Goal: Find specific page/section: Find specific page/section

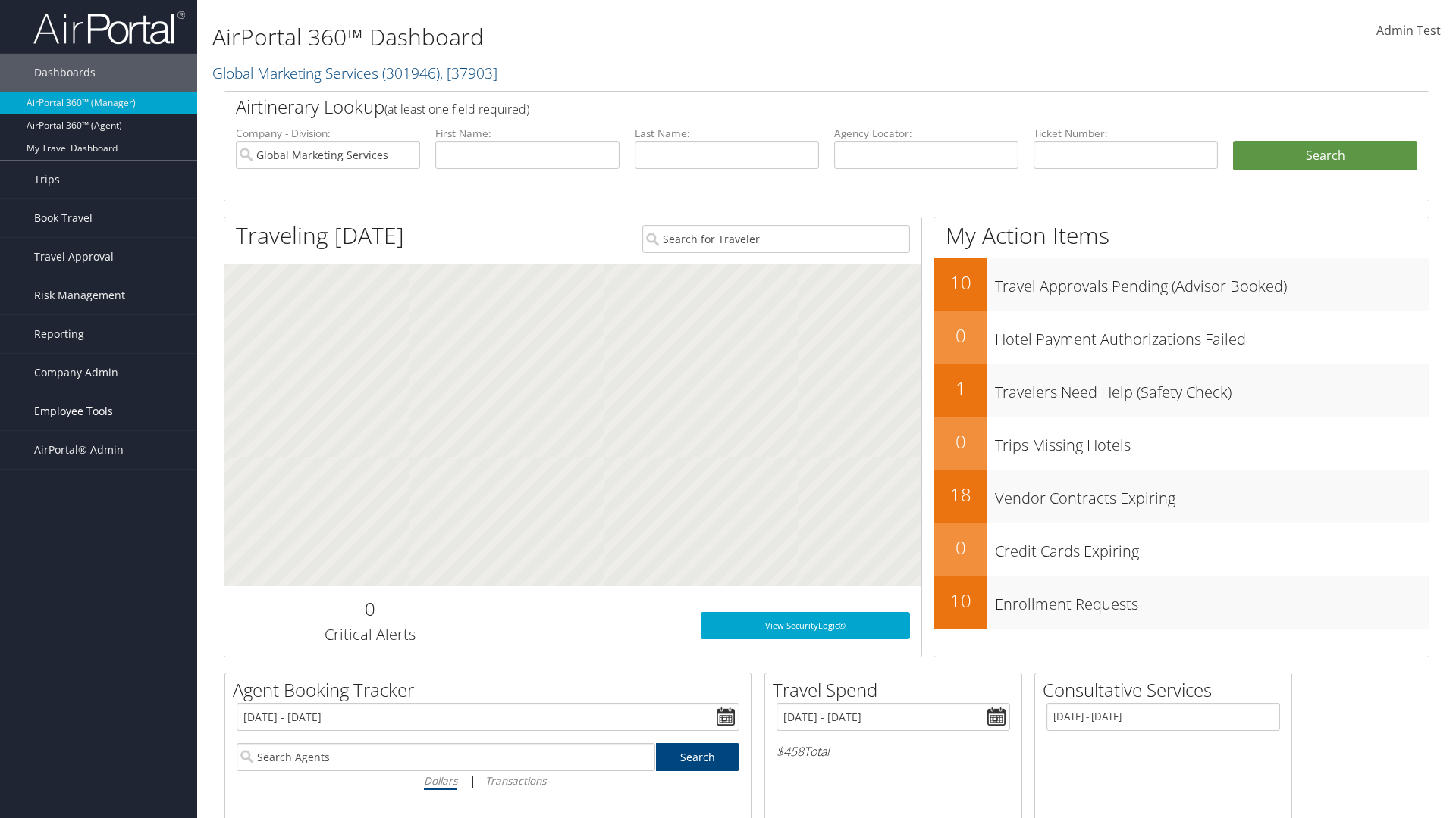
click at [98, 412] on span "Employee Tools" at bounding box center [73, 412] width 79 height 38
click at [98, 464] on link "Agent Lookup" at bounding box center [98, 464] width 197 height 22
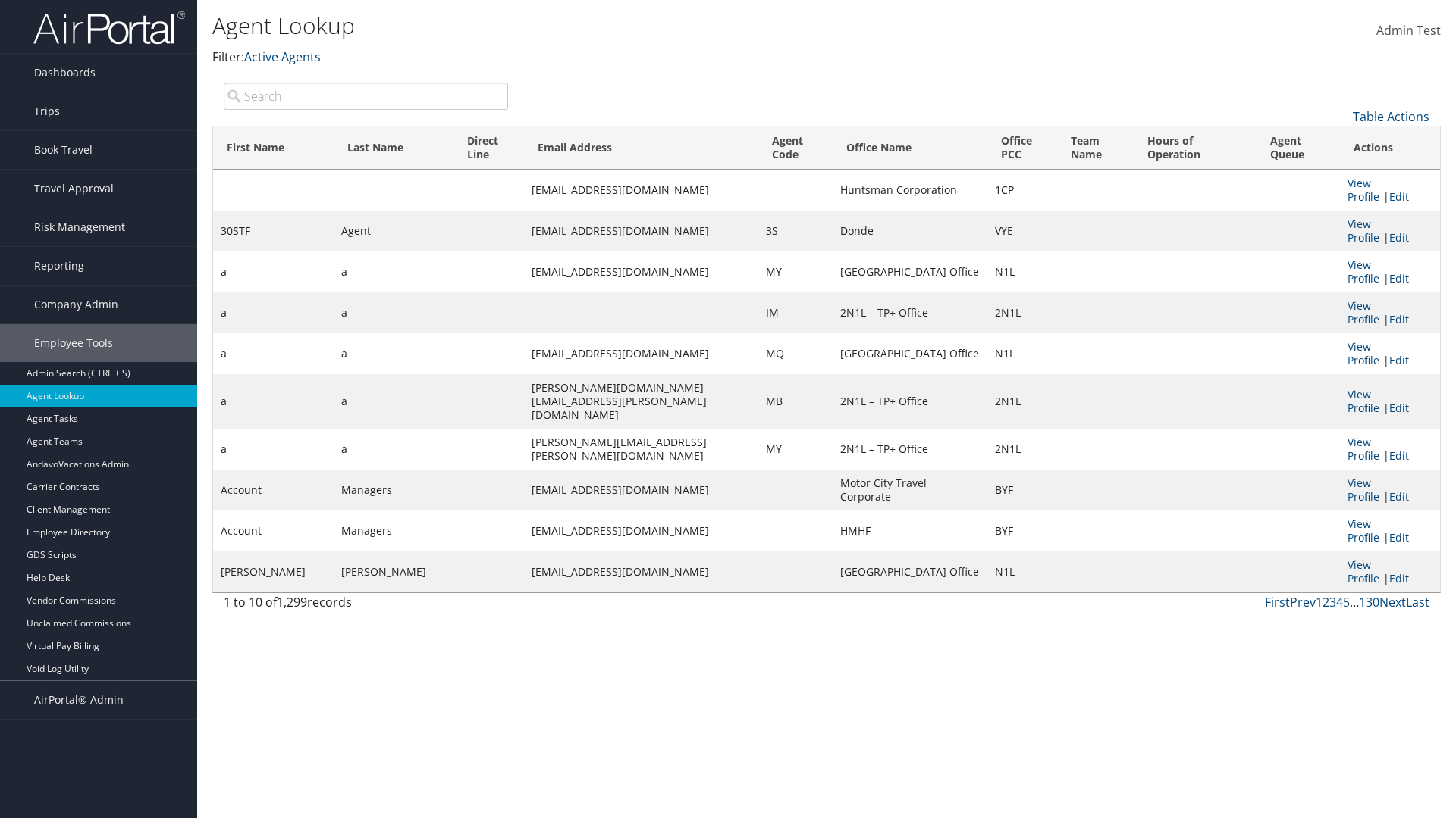
click at [365, 96] on input "search" at bounding box center [366, 96] width 285 height 27
type input "30STF"
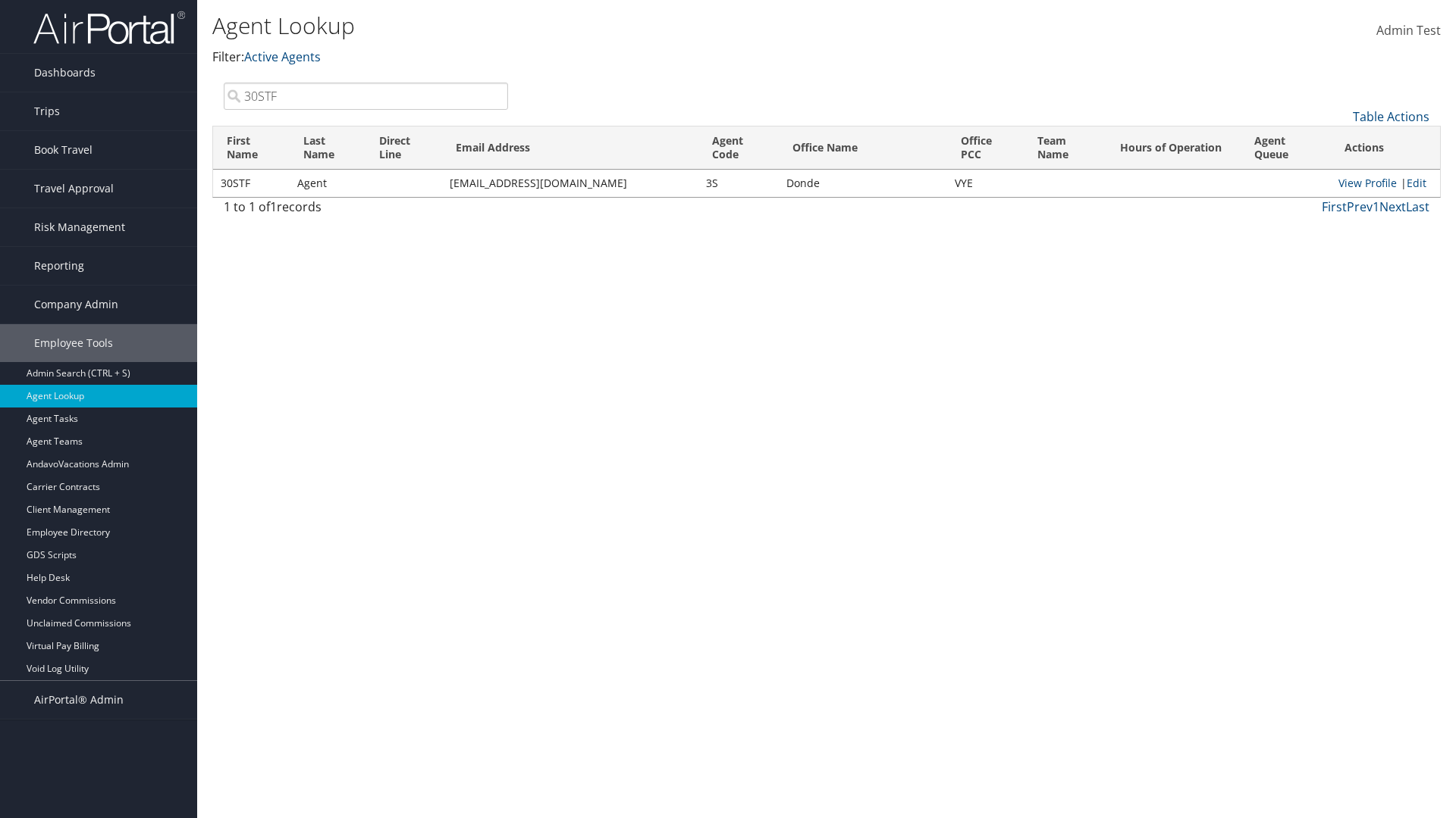
click at [365, 96] on input "30STF" at bounding box center [366, 96] width 285 height 27
type input "Non-existing Name"
